Goal: Transaction & Acquisition: Purchase product/service

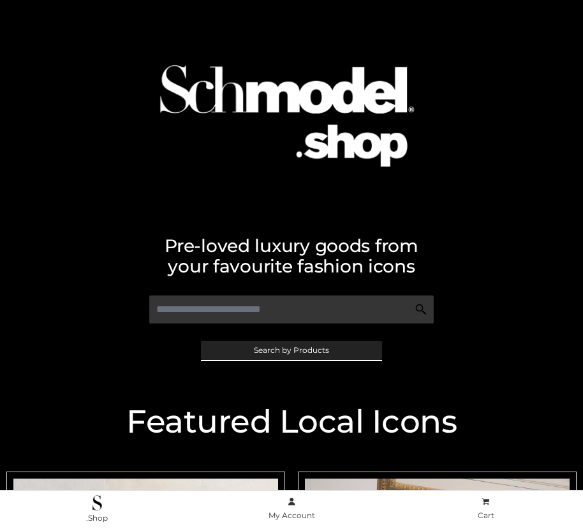
click at [291, 349] on span "Search by Products" at bounding box center [291, 350] width 75 height 8
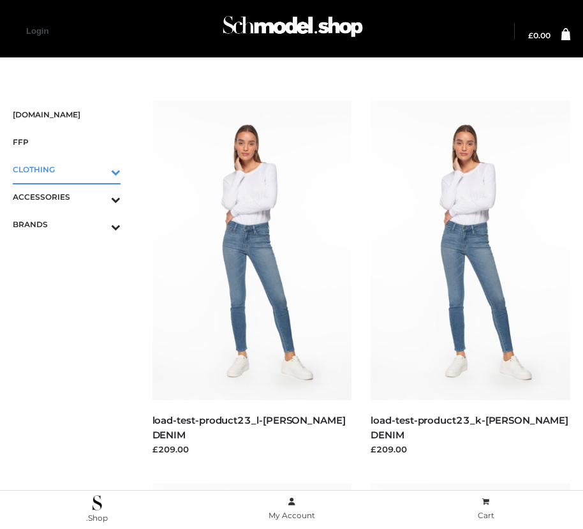
click at [98, 169] on icon "Toggle Submenu" at bounding box center [49, 171] width 143 height 15
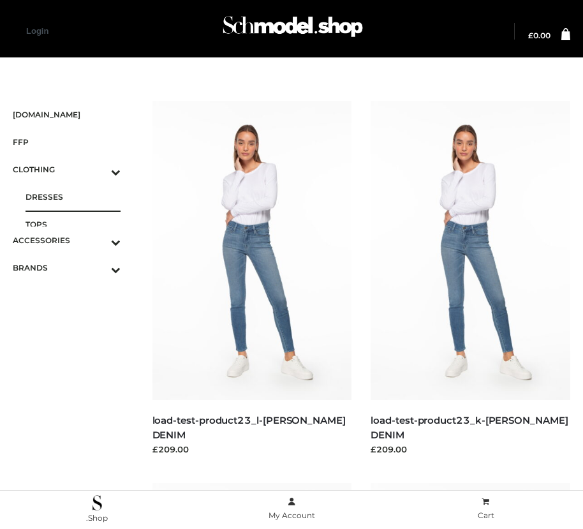
click at [73, 196] on span "DRESSES" at bounding box center [73, 196] width 95 height 15
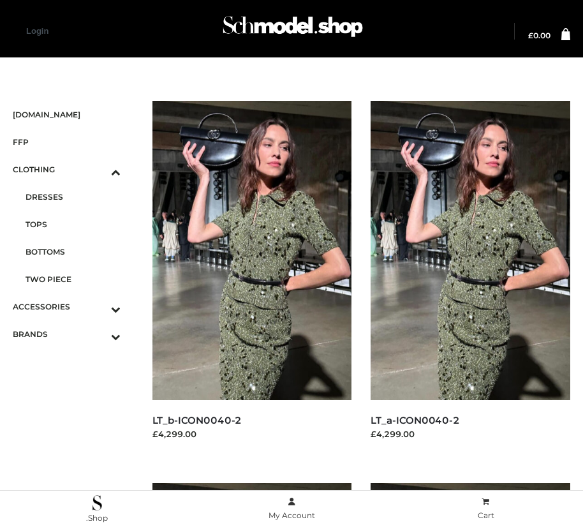
scroll to position [692, 0]
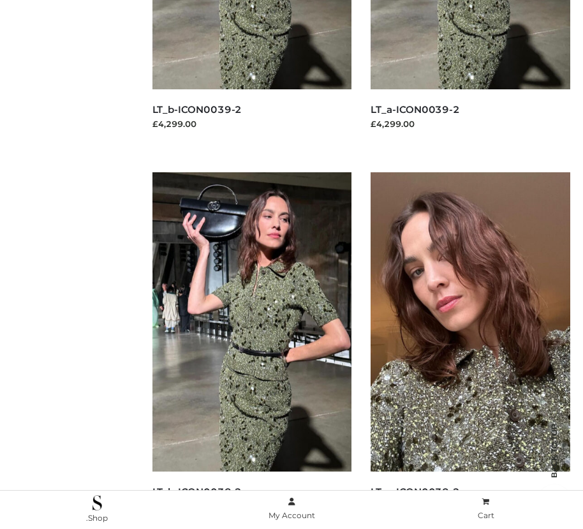
click at [470, 350] on img at bounding box center [470, 321] width 200 height 299
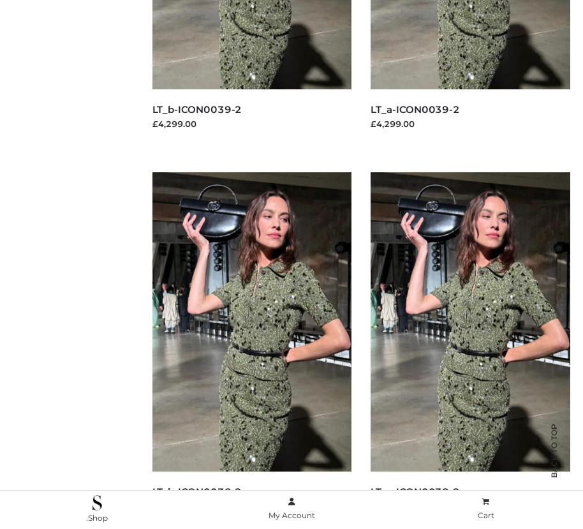
scroll to position [1457, 0]
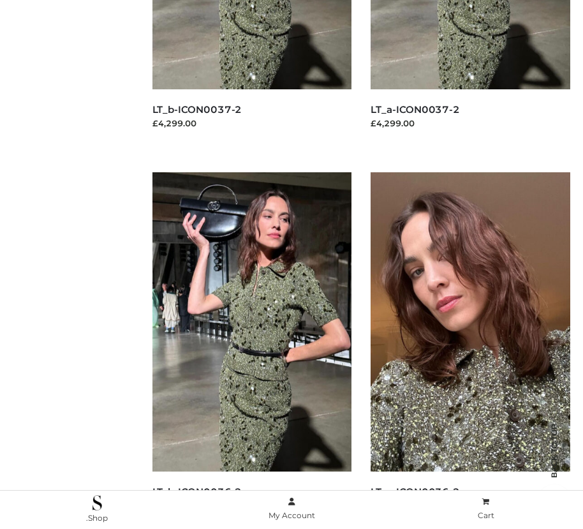
click at [470, 350] on img at bounding box center [470, 321] width 200 height 299
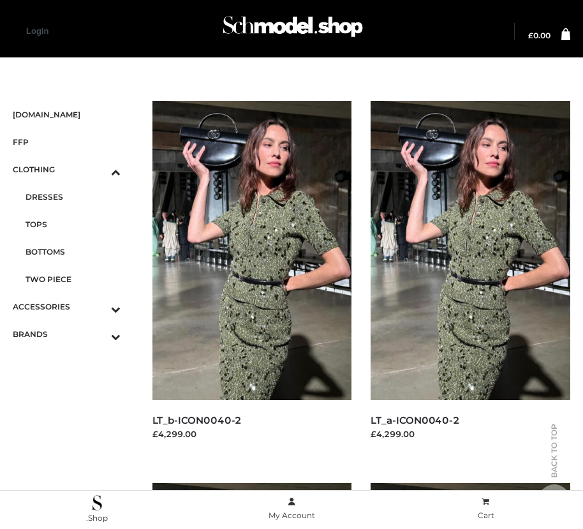
scroll to position [1839, 0]
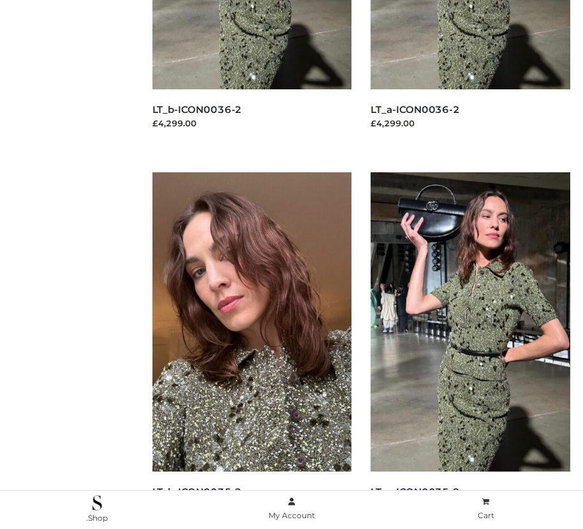
click at [251, 350] on img at bounding box center [252, 321] width 200 height 299
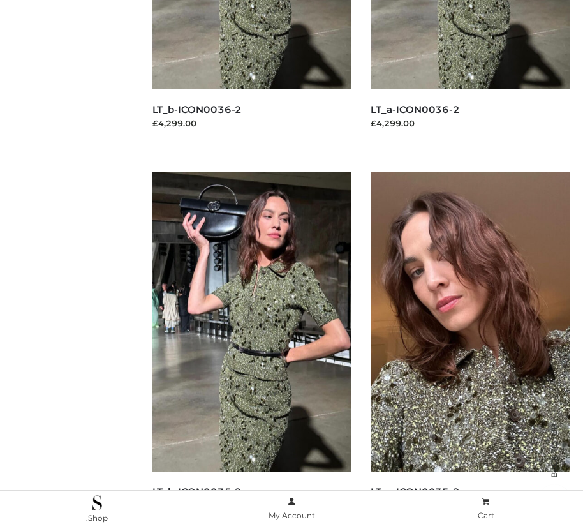
click at [470, 350] on img at bounding box center [470, 321] width 200 height 299
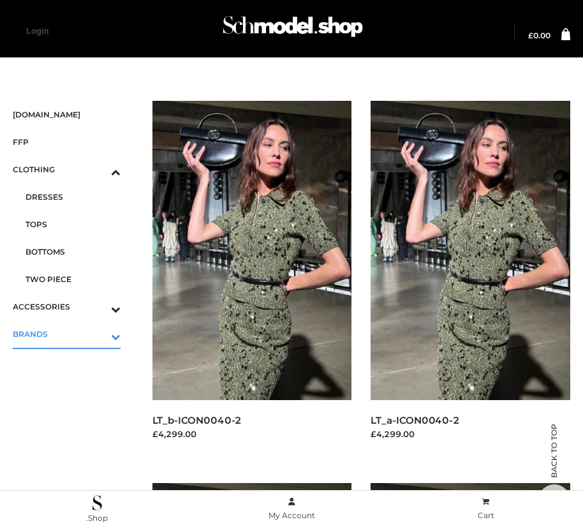
click at [98, 333] on icon "Toggle Submenu" at bounding box center [49, 336] width 143 height 15
click at [73, 332] on span "OPP SWIMWEAR" at bounding box center [73, 339] width 95 height 15
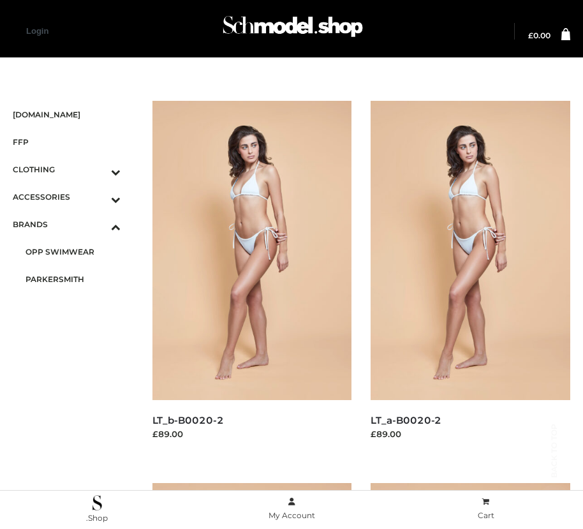
scroll to position [692, 0]
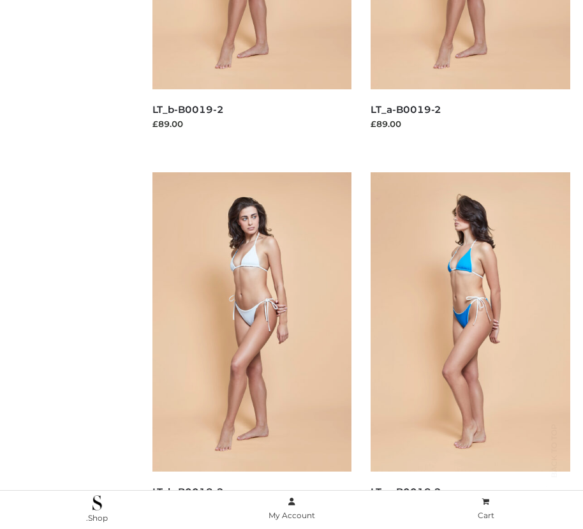
click at [470, 350] on img at bounding box center [470, 321] width 200 height 299
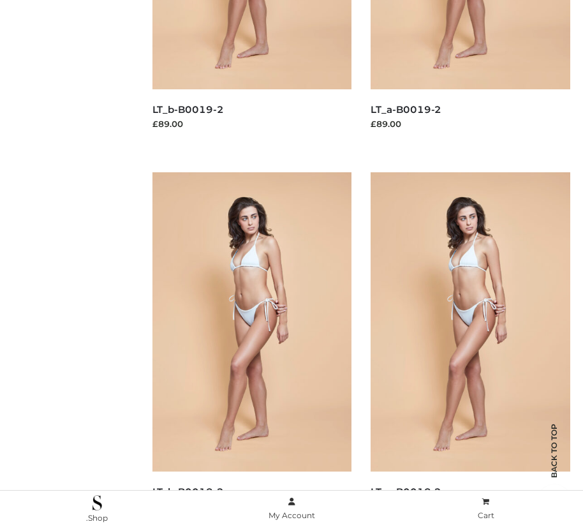
scroll to position [1075, 0]
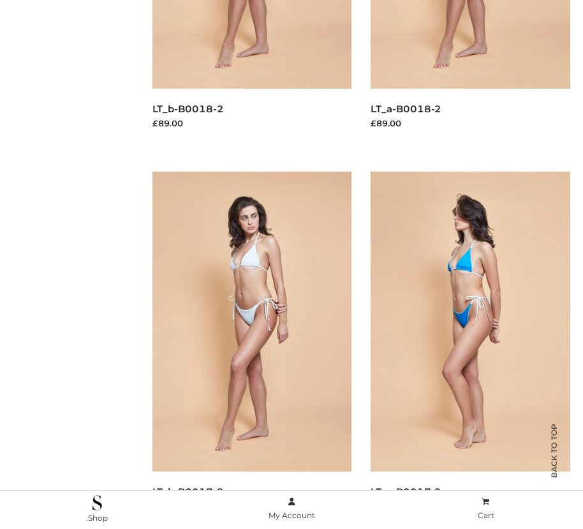
click at [470, 349] on img at bounding box center [470, 321] width 200 height 299
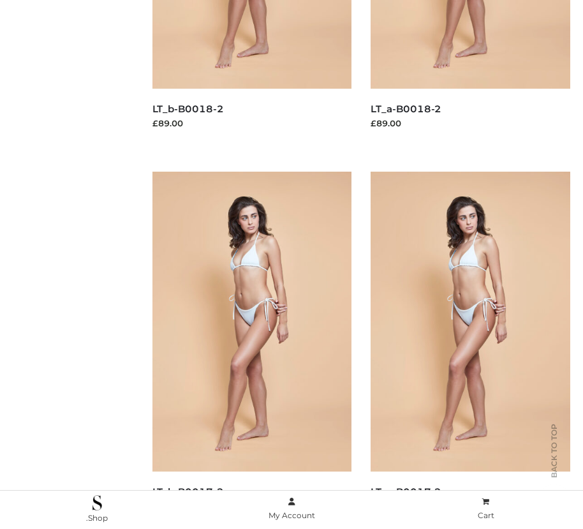
scroll to position [1839, 0]
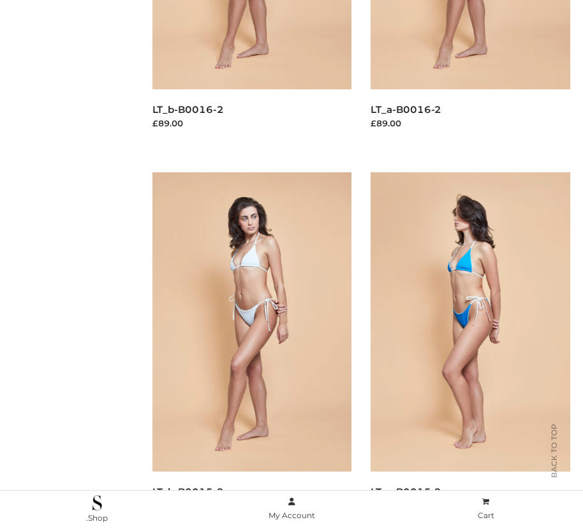
click at [470, 350] on img at bounding box center [470, 321] width 200 height 299
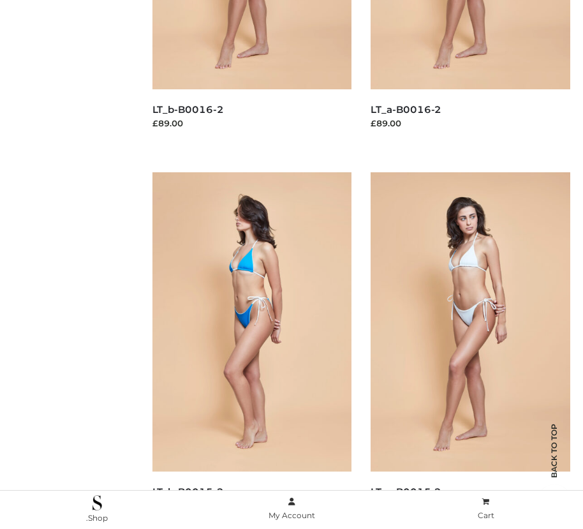
click at [251, 350] on img at bounding box center [252, 321] width 200 height 299
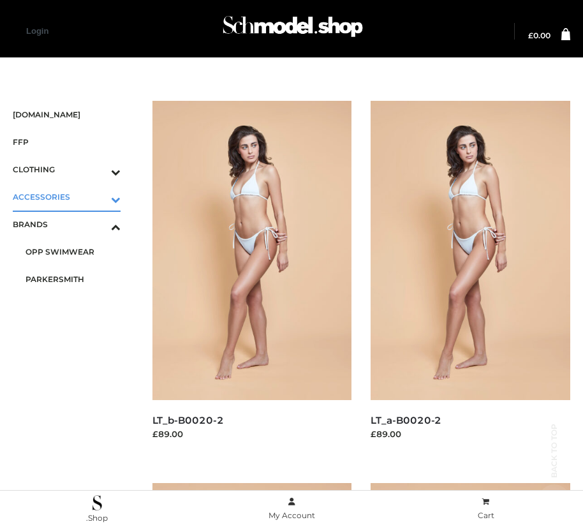
click at [98, 196] on icon "Toggle Submenu" at bounding box center [49, 199] width 143 height 15
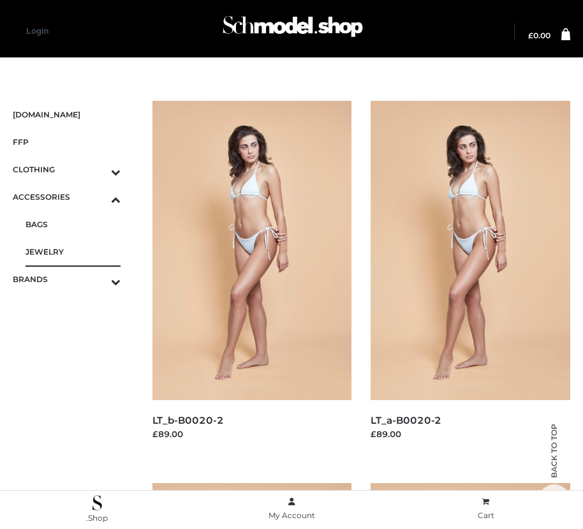
click at [73, 251] on span "JEWELRY" at bounding box center [73, 251] width 95 height 15
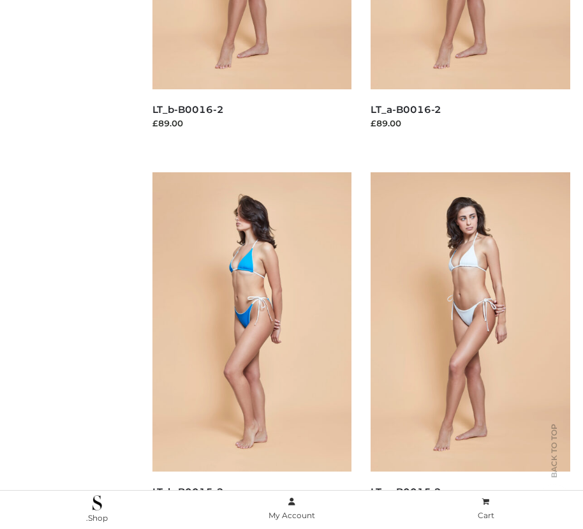
click at [251, 350] on img at bounding box center [252, 321] width 200 height 299
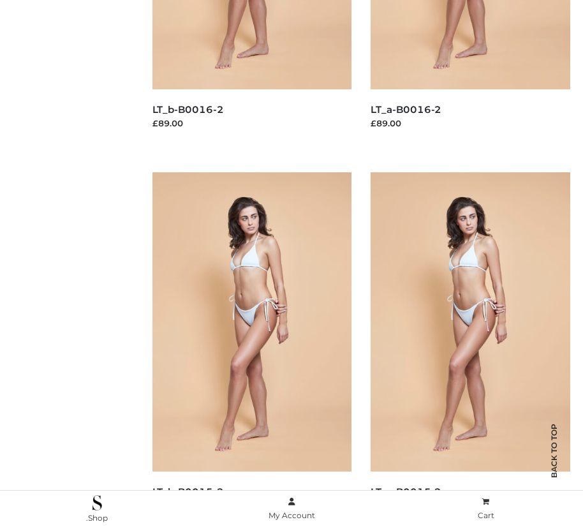
scroll to position [1075, 0]
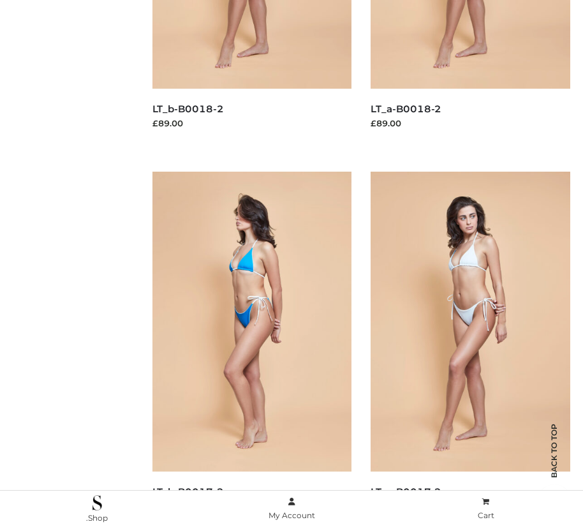
click at [251, 349] on img at bounding box center [252, 321] width 200 height 299
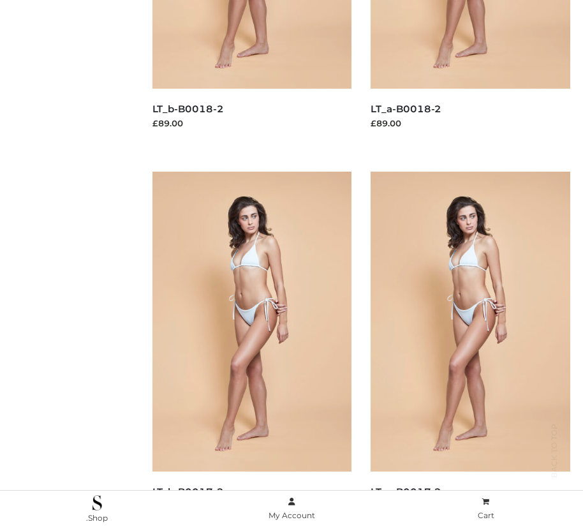
scroll to position [1457, 0]
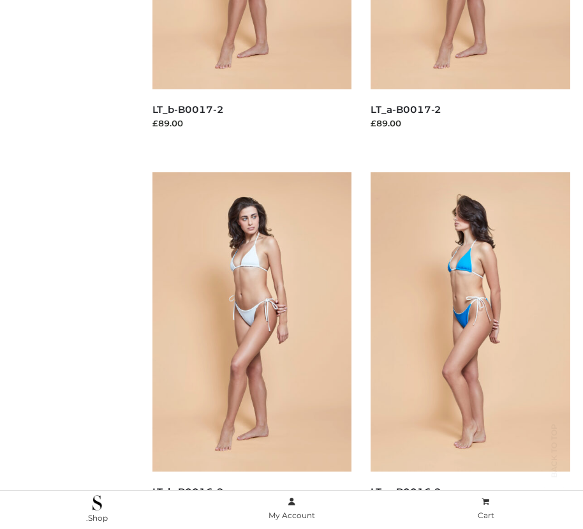
click at [470, 350] on img at bounding box center [470, 321] width 200 height 299
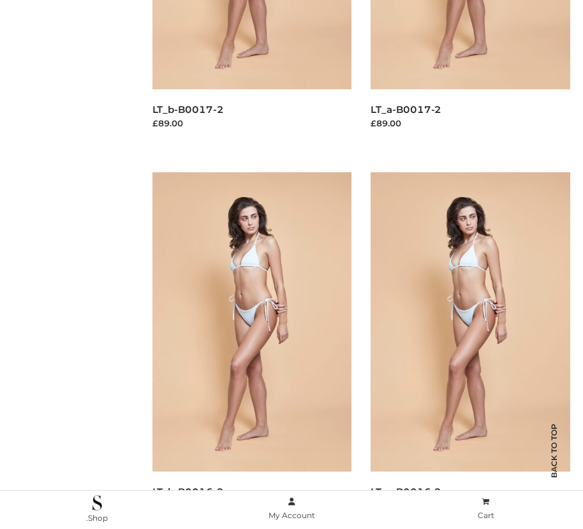
scroll to position [2615, 0]
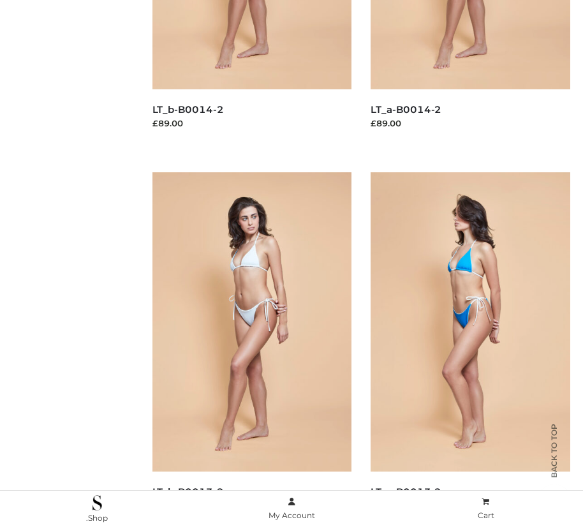
click at [470, 350] on img at bounding box center [470, 321] width 200 height 299
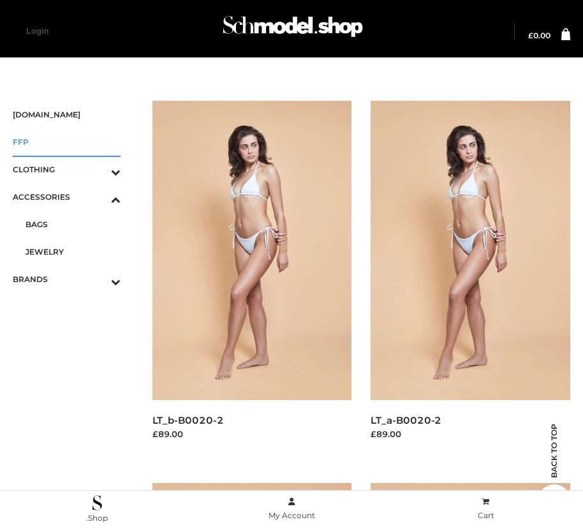
click at [66, 142] on span "FFP" at bounding box center [67, 142] width 108 height 15
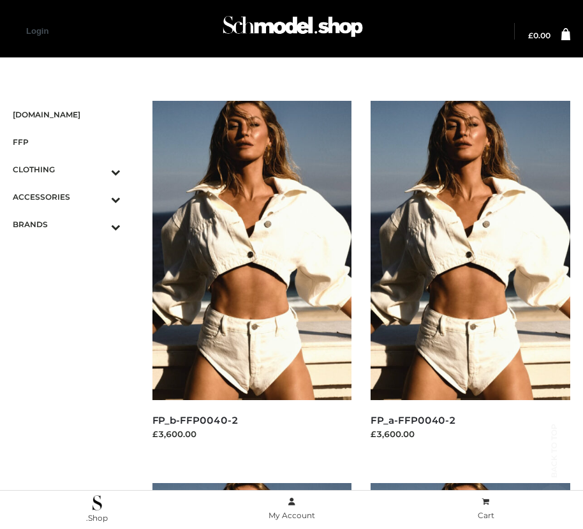
scroll to position [1075, 0]
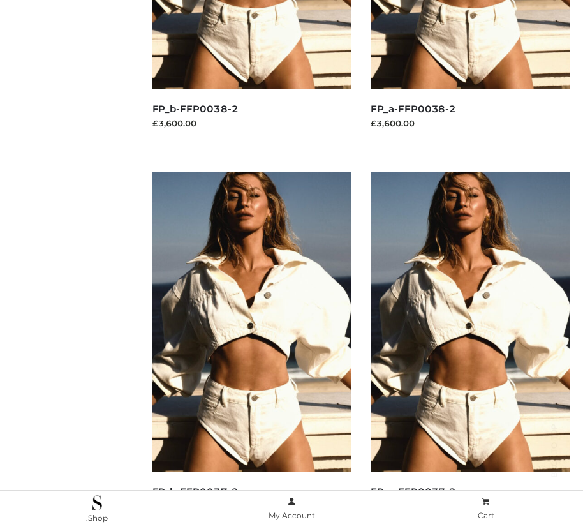
click at [251, 349] on img at bounding box center [252, 321] width 200 height 299
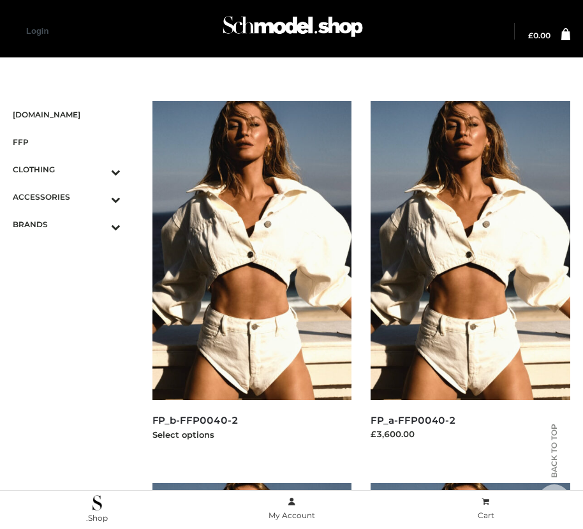
click at [251, 279] on img at bounding box center [252, 250] width 200 height 299
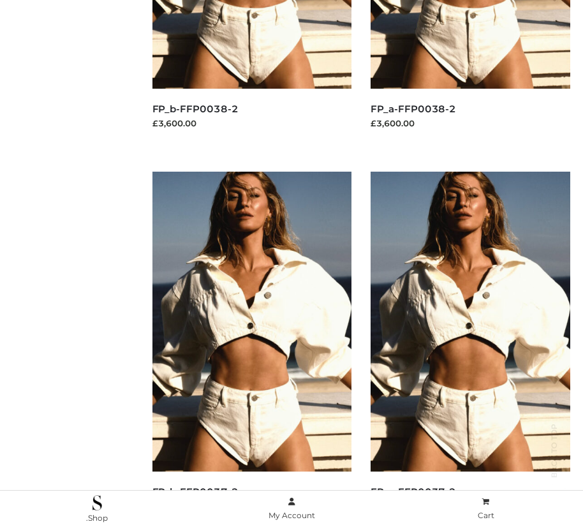
click at [470, 349] on img at bounding box center [470, 321] width 200 height 299
